Goal: Task Accomplishment & Management: Manage account settings

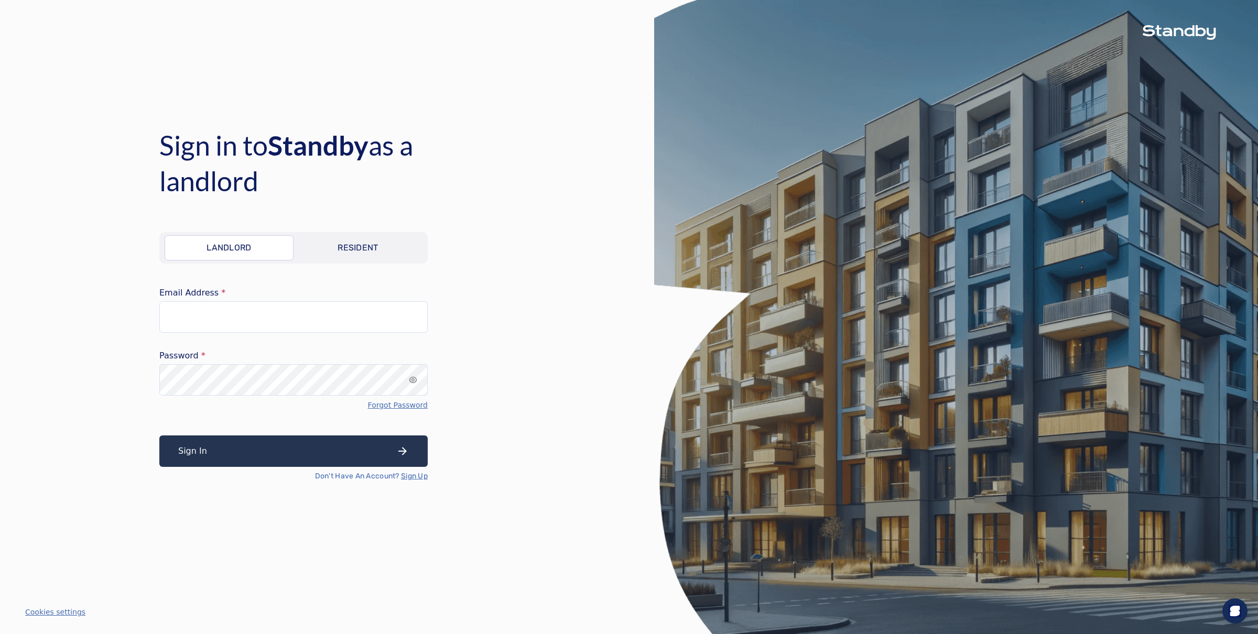
click at [261, 317] on input "Email Address" at bounding box center [293, 316] width 268 height 31
type input "**********"
click at [199, 457] on button "Sign In" at bounding box center [293, 451] width 268 height 31
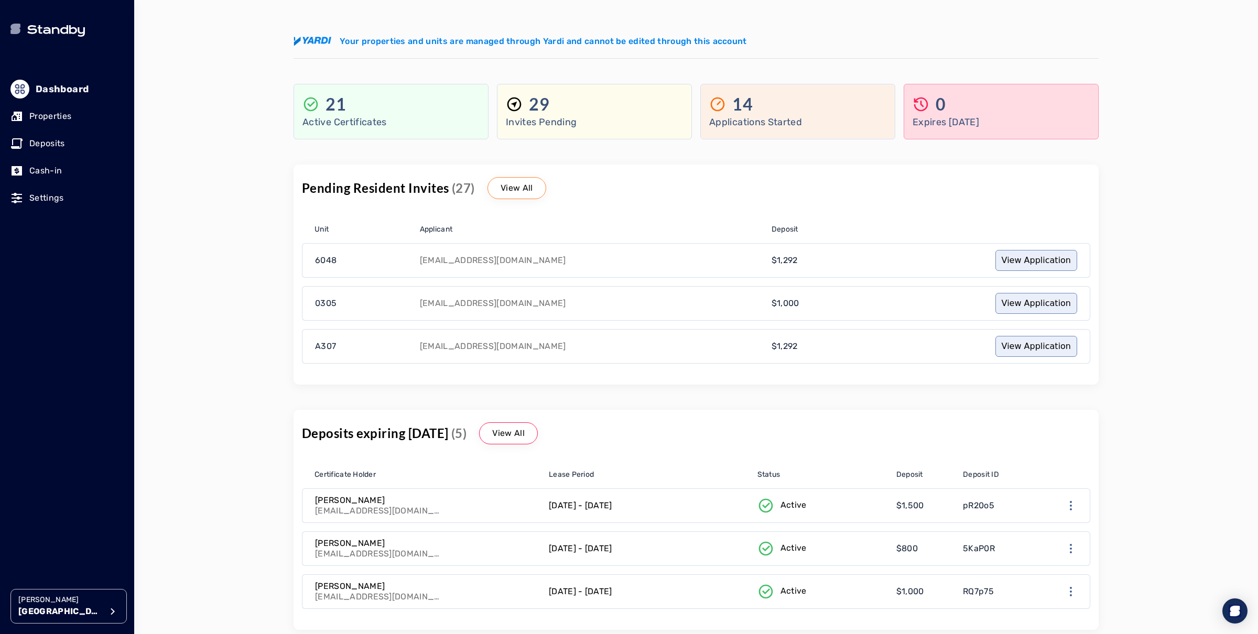
click at [107, 616] on icon "button" at bounding box center [112, 612] width 13 height 13
